Goal: Task Accomplishment & Management: Use online tool/utility

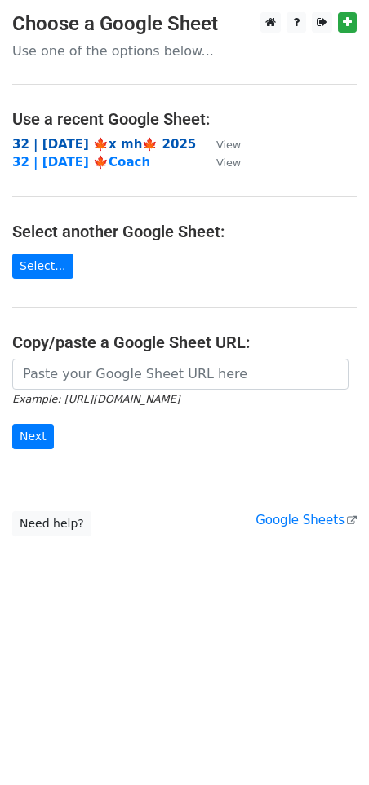
click at [94, 139] on strong "32 | OCT 2 🍁x mh🍁 2025" at bounding box center [103, 144] width 183 height 15
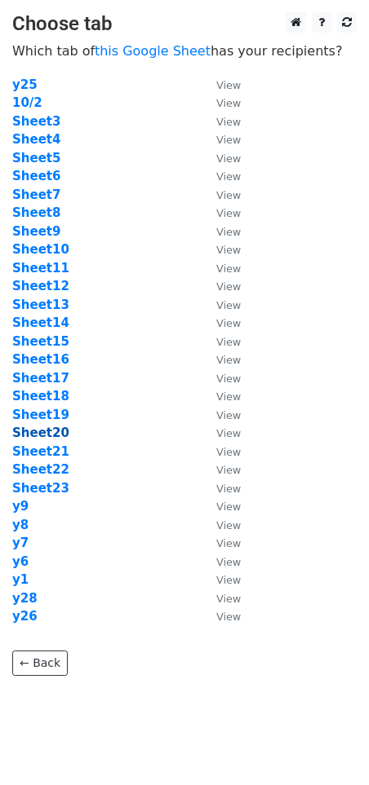
click at [39, 429] on strong "Sheet20" at bounding box center [40, 433] width 57 height 15
click at [46, 434] on strong "Sheet20" at bounding box center [40, 433] width 57 height 15
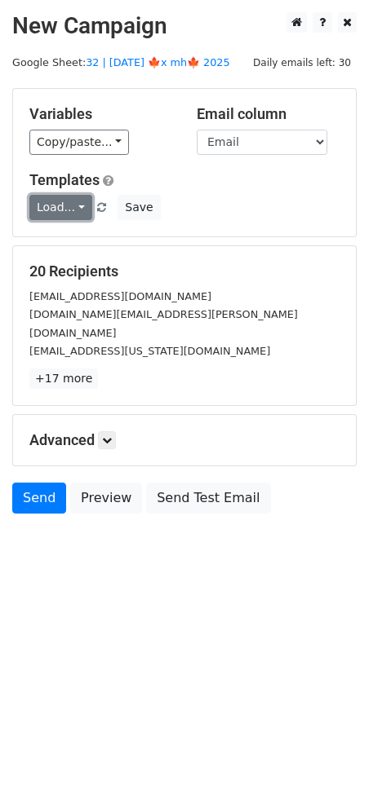
click at [64, 204] on link "Load..." at bounding box center [60, 207] width 63 height 25
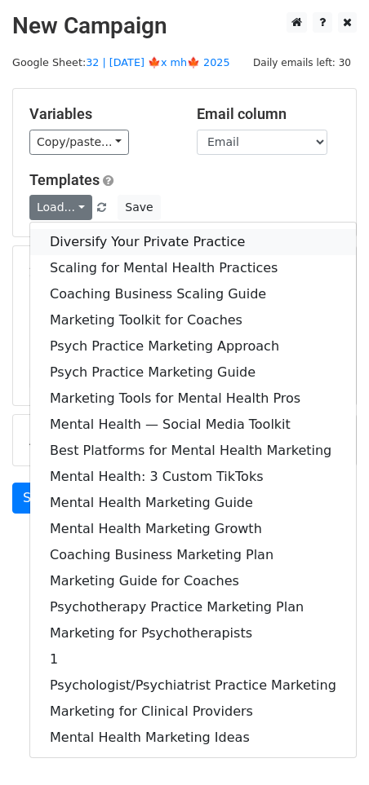
click at [111, 245] on link "Diversify Your Private Practice" at bounding box center [192, 242] width 325 height 26
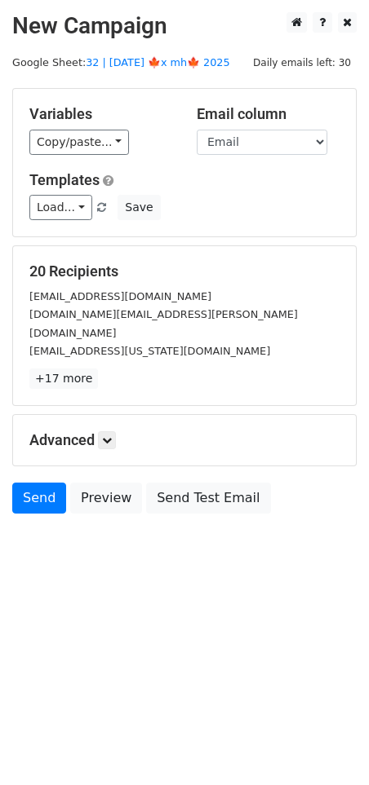
click at [111, 415] on div "Advanced Tracking Track Opens UTM Codes Track Clicks Filters Only include sprea…" at bounding box center [184, 440] width 342 height 51
click at [108, 435] on icon at bounding box center [107, 440] width 10 height 10
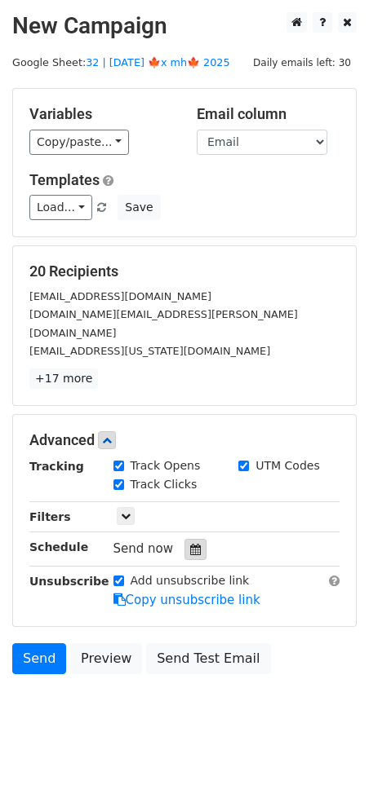
click at [190, 544] on icon at bounding box center [195, 549] width 11 height 11
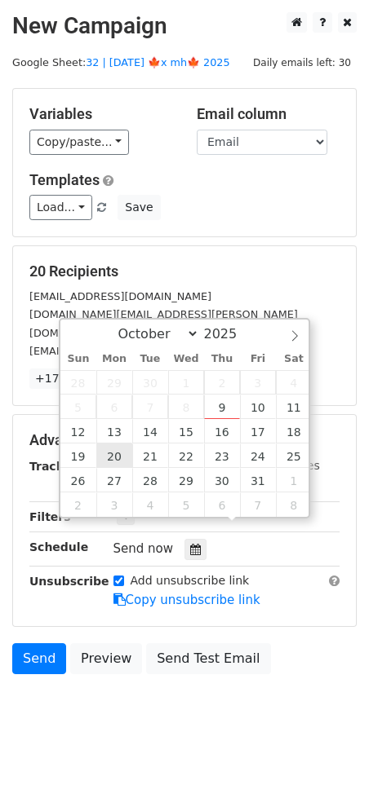
type input "2025-10-20 12:00"
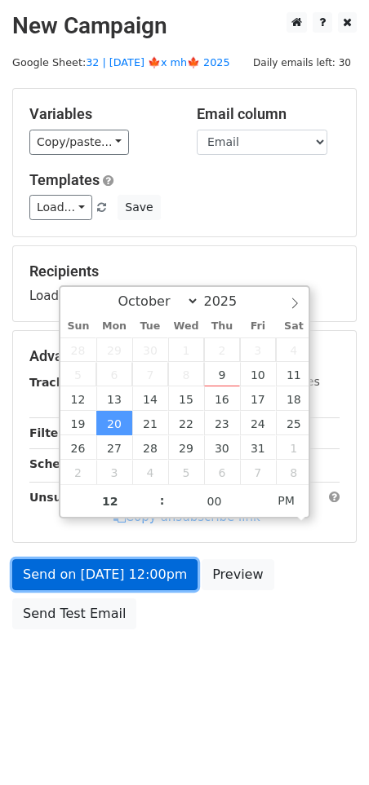
click at [120, 571] on link "Send on Oct 20 at 12:00pm" at bounding box center [104, 574] width 185 height 31
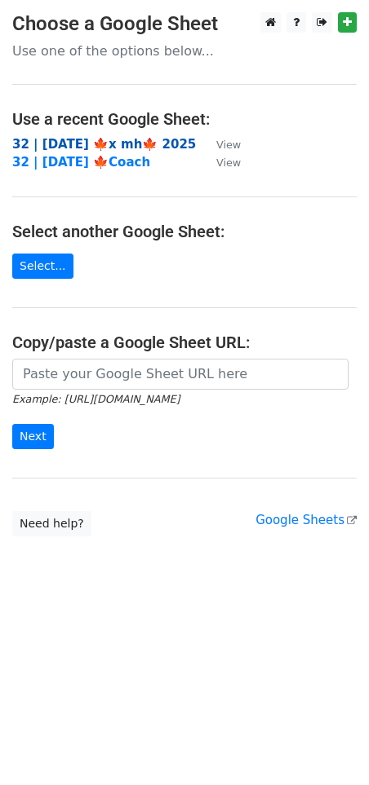
click at [91, 145] on strong "32 | OCT 2 🍁x mh🍁 2025" at bounding box center [103, 144] width 183 height 15
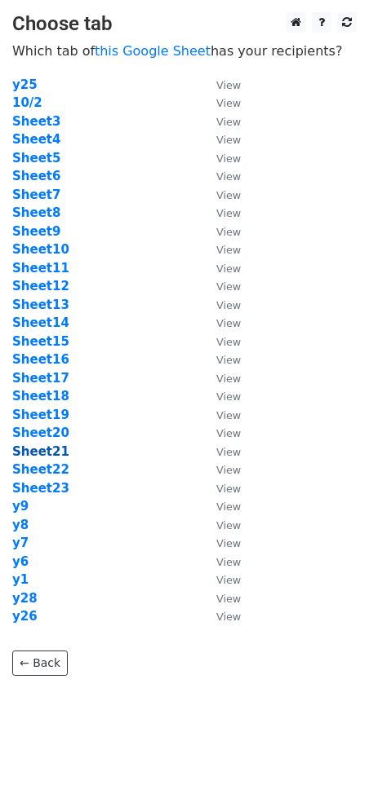
click at [50, 453] on strong "Sheet21" at bounding box center [40, 451] width 57 height 15
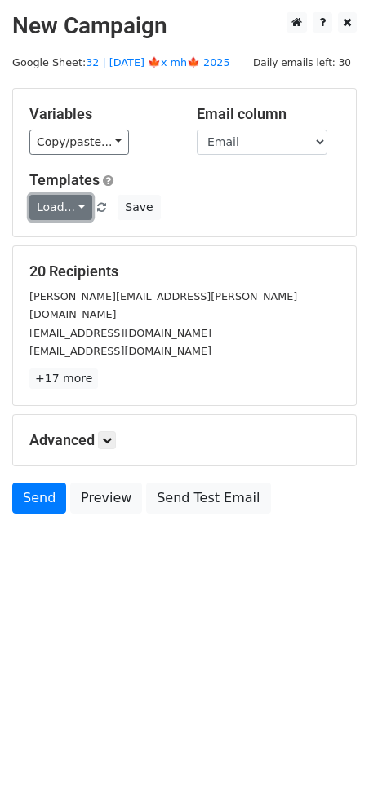
click at [64, 212] on link "Load..." at bounding box center [60, 207] width 63 height 25
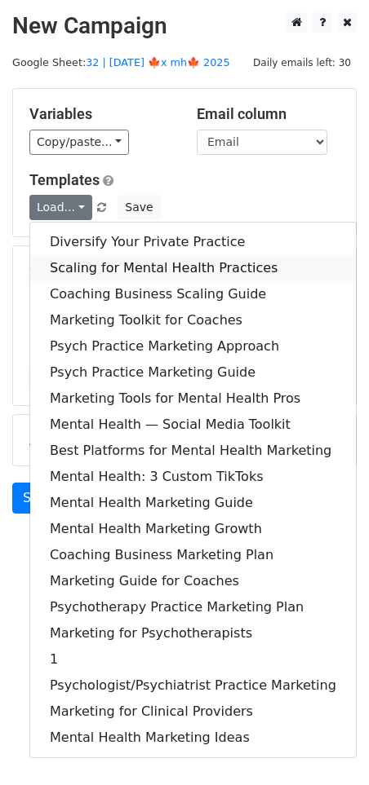
click at [100, 270] on link "Scaling for Mental Health Practices" at bounding box center [192, 268] width 325 height 26
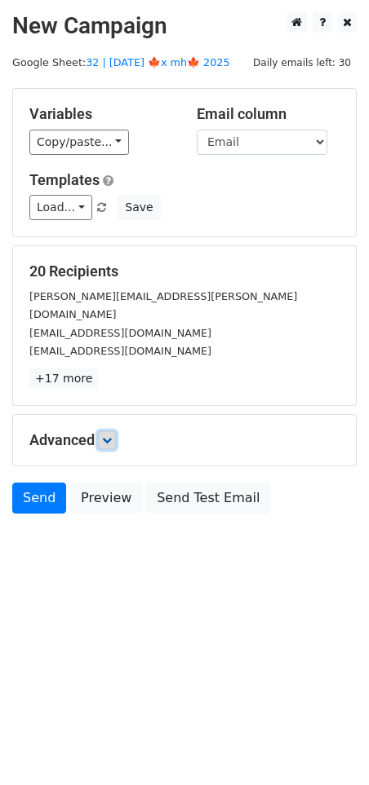
click at [103, 431] on link at bounding box center [107, 440] width 18 height 18
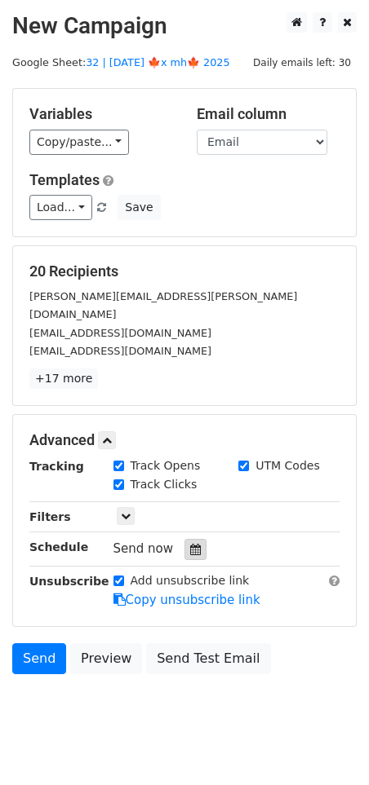
click at [190, 544] on icon at bounding box center [195, 549] width 11 height 11
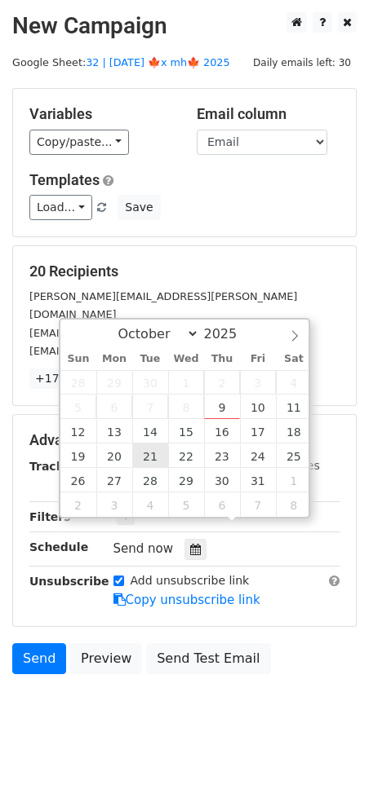
type input "2025-10-21 12:00"
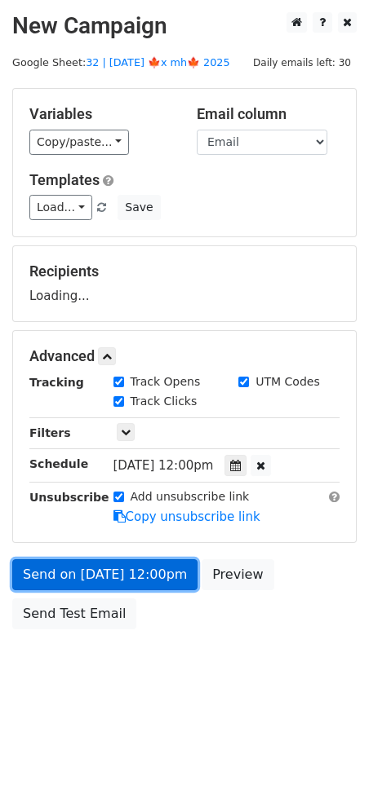
click at [130, 582] on link "Send on Oct 21 at 12:00pm" at bounding box center [104, 574] width 185 height 31
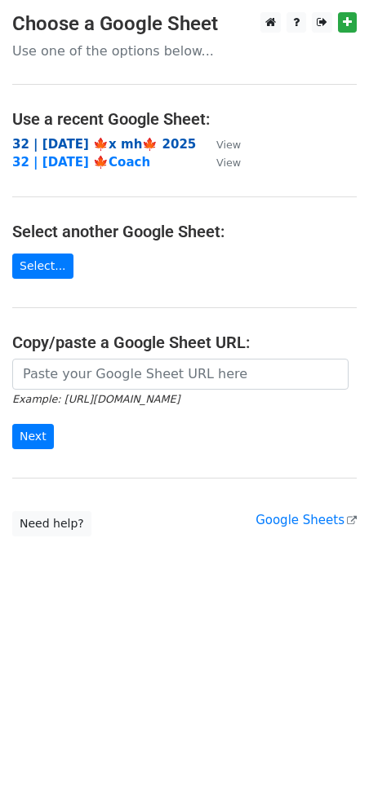
click at [127, 137] on strong "32 | [DATE] 🍁x mh🍁 2025" at bounding box center [103, 144] width 183 height 15
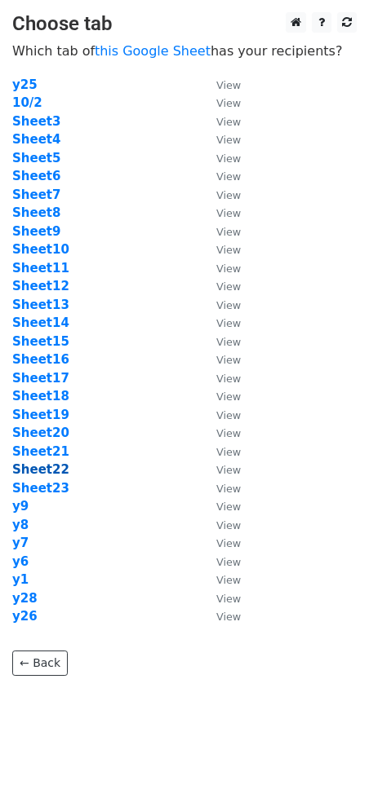
click at [52, 466] on strong "Sheet22" at bounding box center [40, 469] width 57 height 15
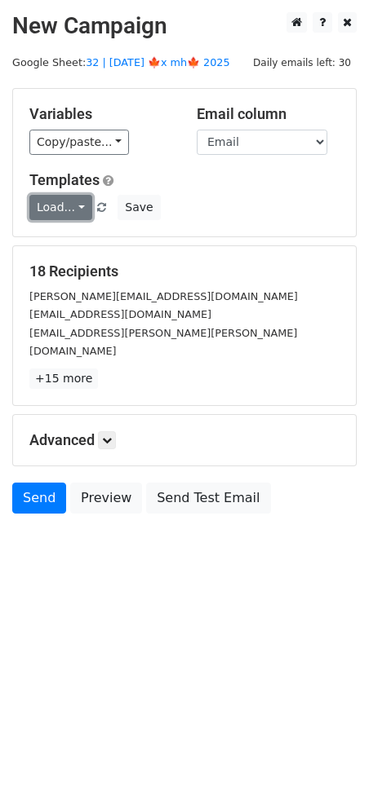
click at [66, 202] on link "Load..." at bounding box center [60, 207] width 63 height 25
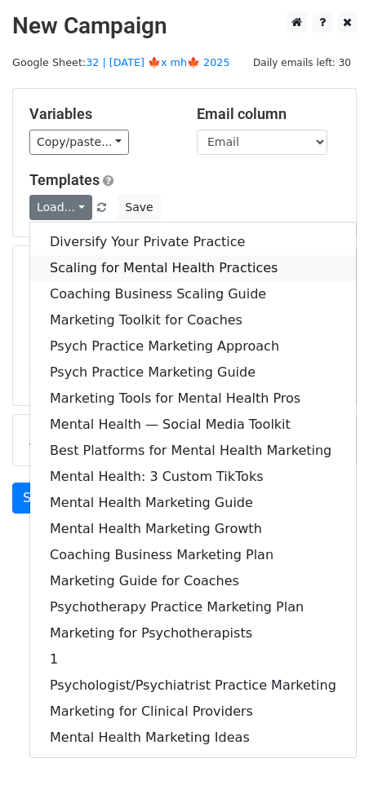
click at [116, 265] on link "Scaling for Mental Health Practices" at bounding box center [192, 268] width 325 height 26
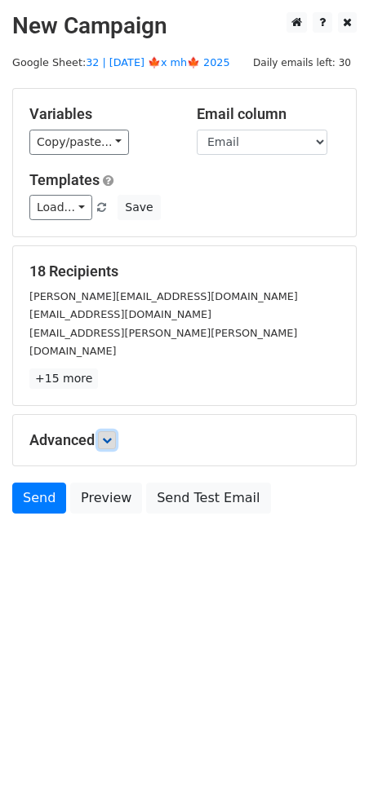
click at [112, 431] on link at bounding box center [107, 440] width 18 height 18
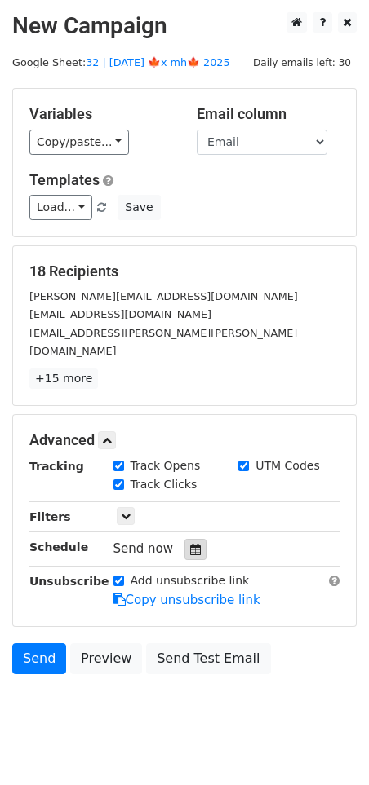
click at [190, 544] on icon at bounding box center [195, 549] width 11 height 11
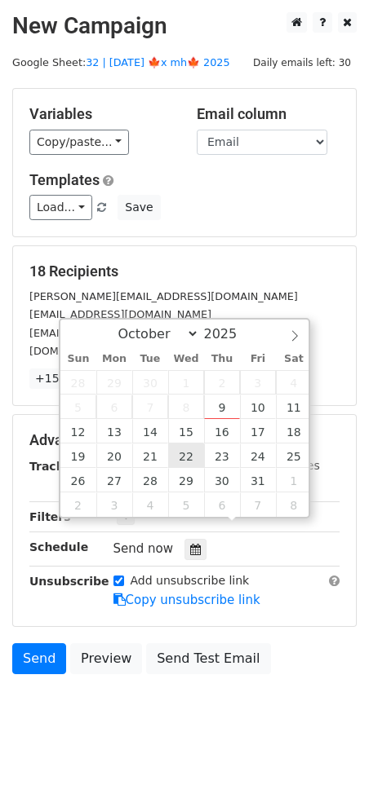
type input "2025-10-22 12:00"
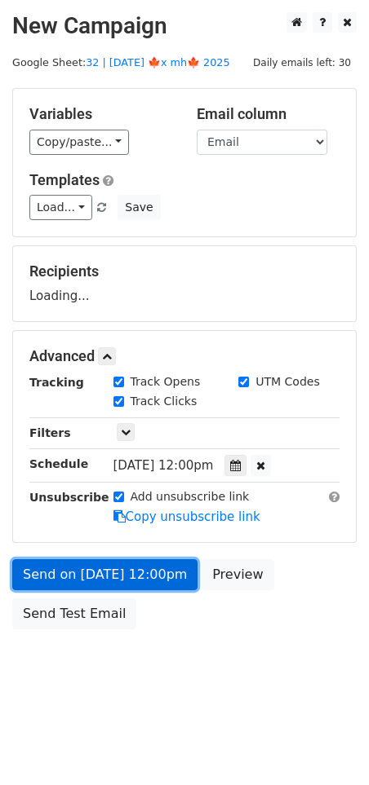
click at [131, 569] on link "Send on Oct 22 at 12:00pm" at bounding box center [104, 574] width 185 height 31
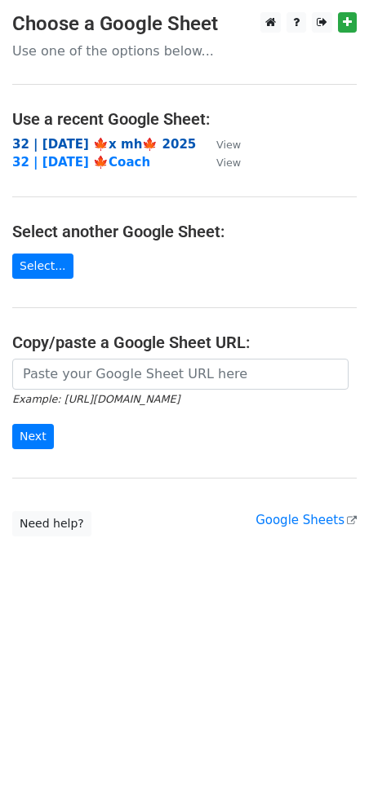
click at [72, 143] on strong "32 | [DATE] 🍁x mh🍁 2025" at bounding box center [103, 144] width 183 height 15
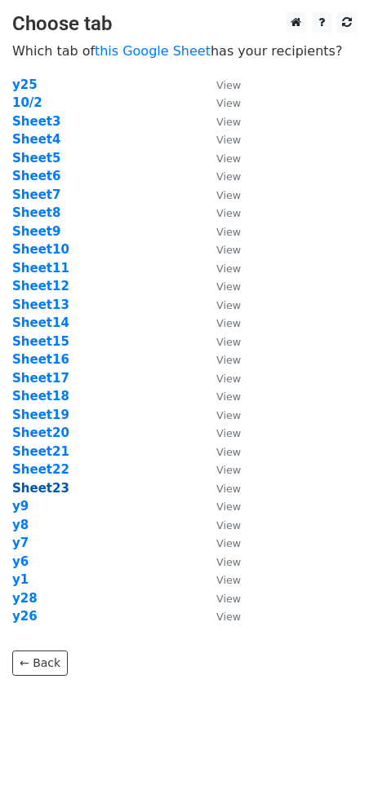
click at [43, 485] on strong "Sheet23" at bounding box center [40, 488] width 57 height 15
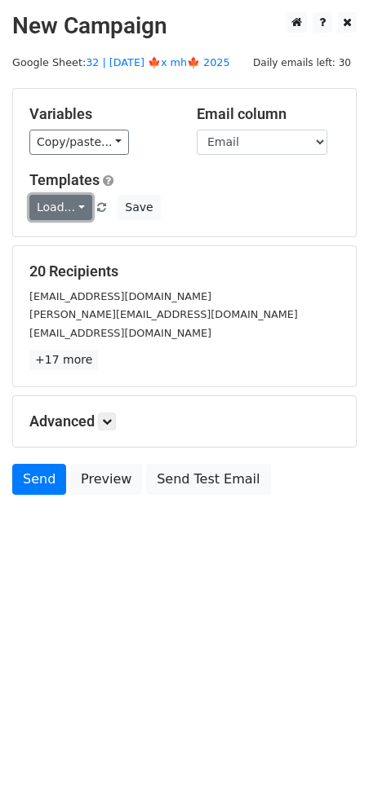
click at [73, 214] on link "Load..." at bounding box center [60, 207] width 63 height 25
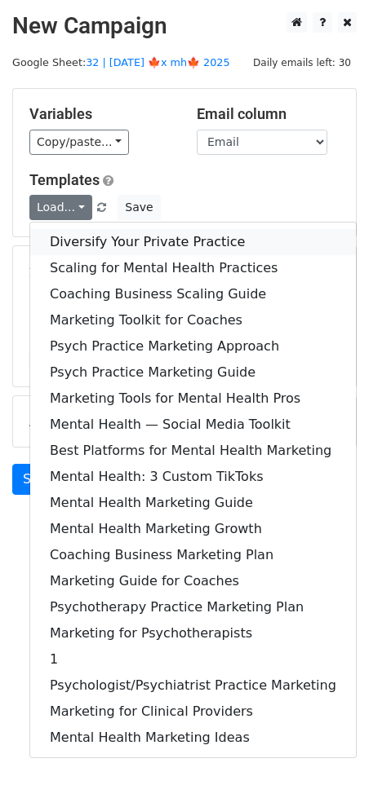
click at [97, 252] on link "Diversify Your Private Practice" at bounding box center [192, 242] width 325 height 26
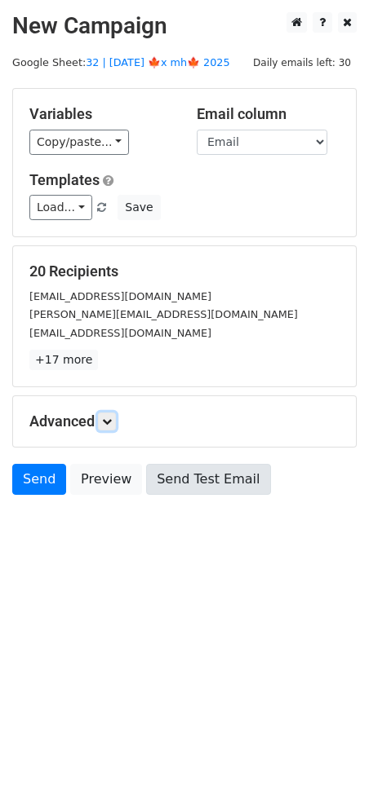
drag, startPoint x: 111, startPoint y: 425, endPoint x: 166, endPoint y: 494, distance: 88.2
click at [111, 425] on link at bounding box center [107, 422] width 18 height 18
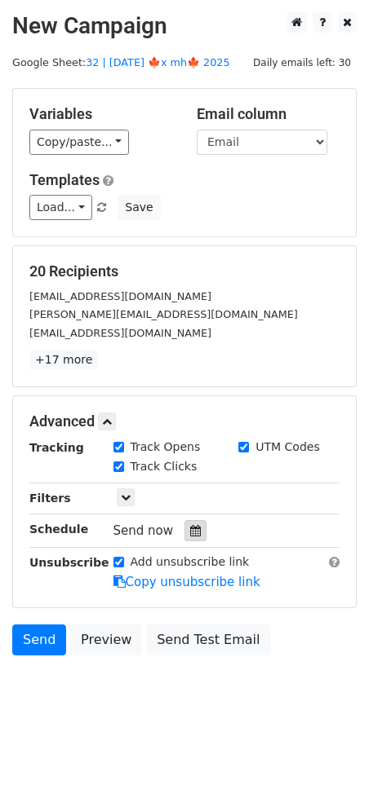
drag, startPoint x: 184, startPoint y: 527, endPoint x: 189, endPoint y: 519, distance: 8.8
click at [190, 527] on icon at bounding box center [195, 530] width 11 height 11
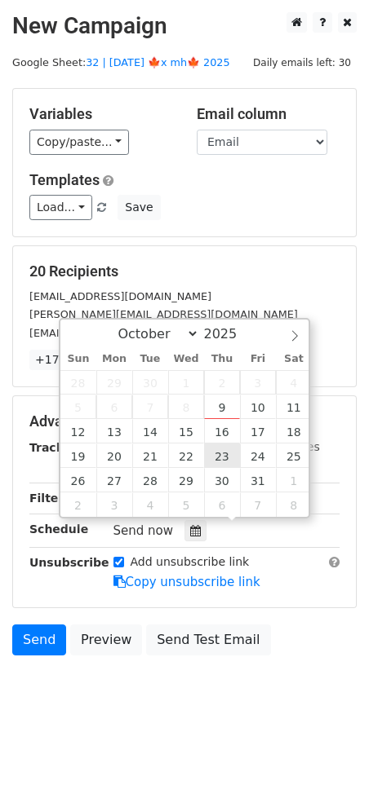
type input "2025-10-23 12:00"
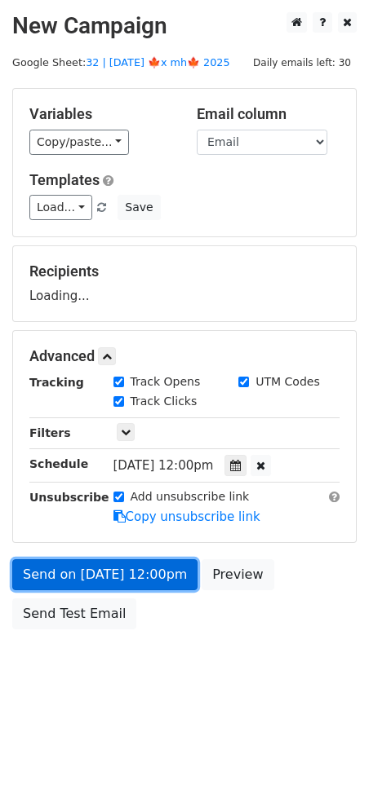
click at [148, 564] on link "Send on Oct 23 at 12:00pm" at bounding box center [104, 574] width 185 height 31
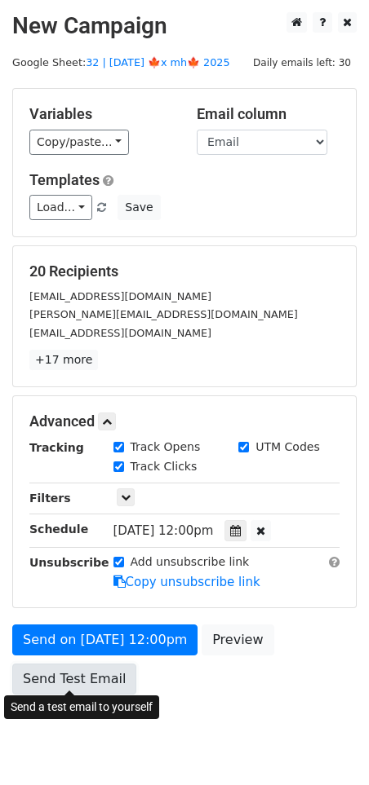
click at [30, 677] on link "Send Test Email" at bounding box center [74, 679] width 124 height 31
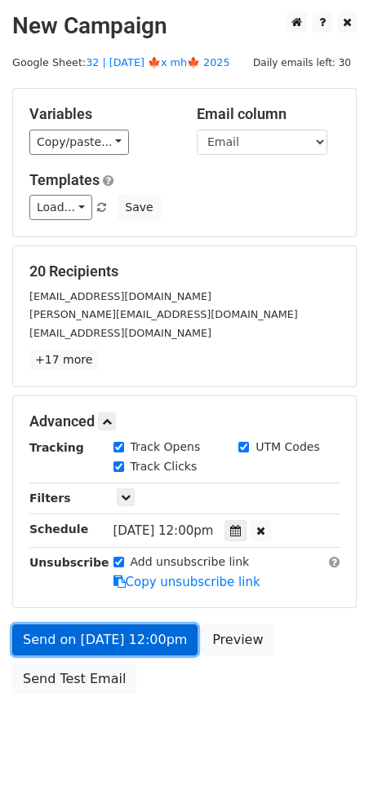
click at [29, 633] on link "Send on Oct 23 at 12:00pm" at bounding box center [104, 640] width 185 height 31
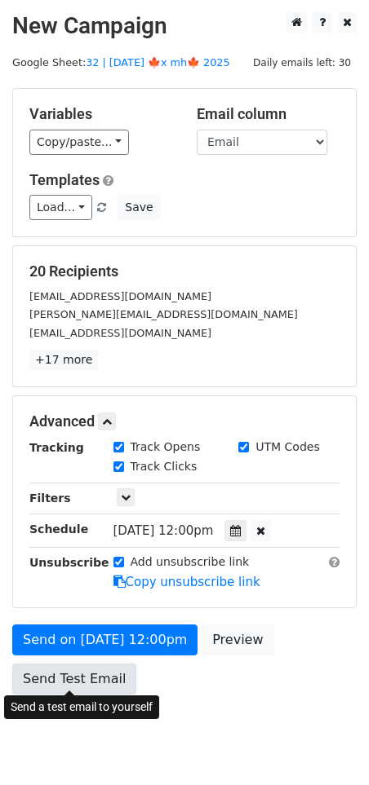
click at [73, 673] on link "Send Test Email" at bounding box center [74, 679] width 124 height 31
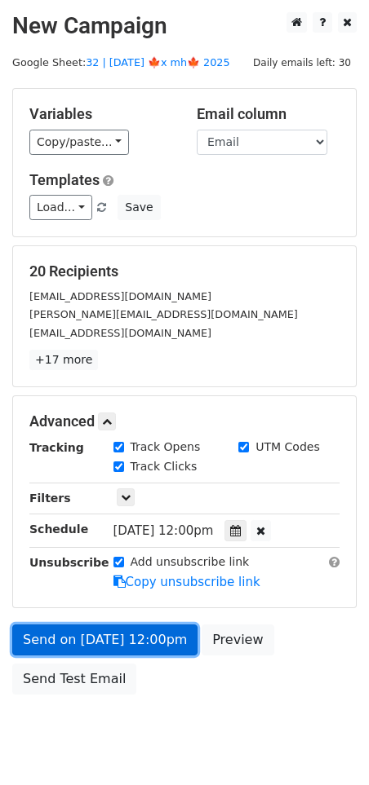
click at [87, 630] on link "Send on Oct 23 at 12:00pm" at bounding box center [104, 640] width 185 height 31
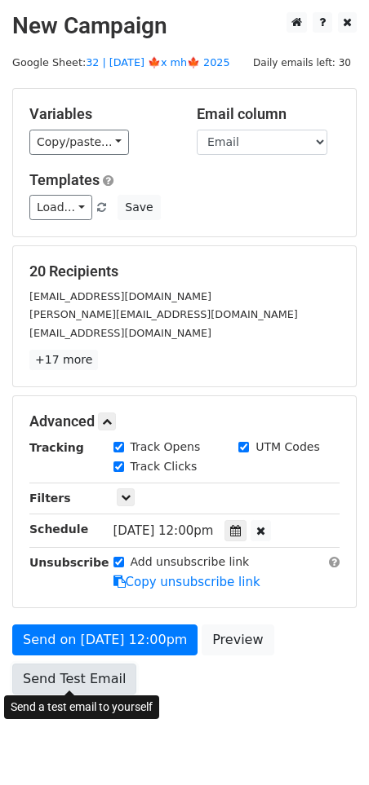
click at [74, 666] on link "Send Test Email" at bounding box center [74, 679] width 124 height 31
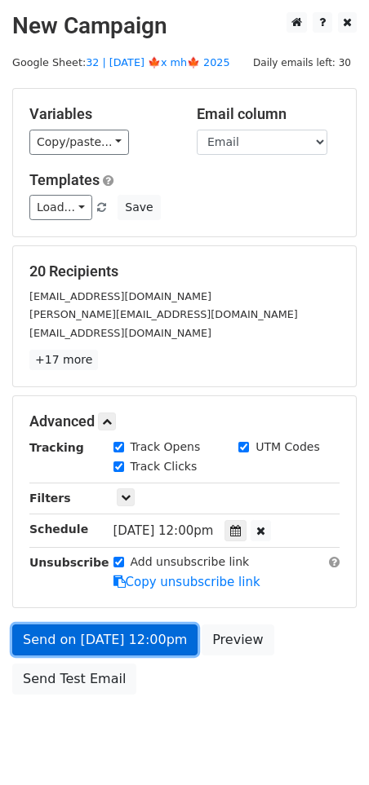
click at [109, 634] on link "Send on Oct 23 at 12:00pm" at bounding box center [104, 640] width 185 height 31
